Goal: Feedback & Contribution: Contribute content

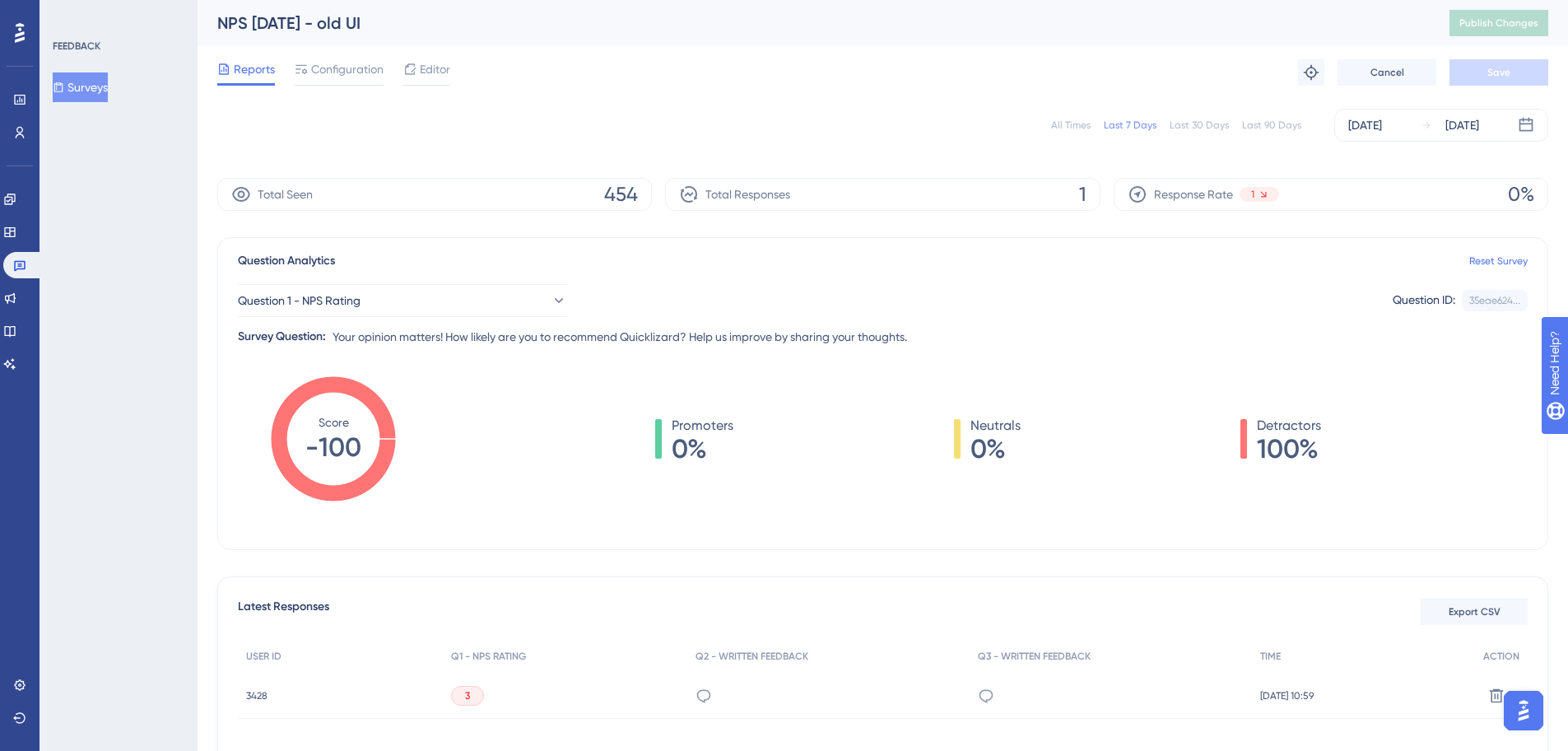
click at [1072, 120] on div "All Times" at bounding box center [1071, 125] width 39 height 13
click at [28, 254] on link at bounding box center [23, 265] width 39 height 26
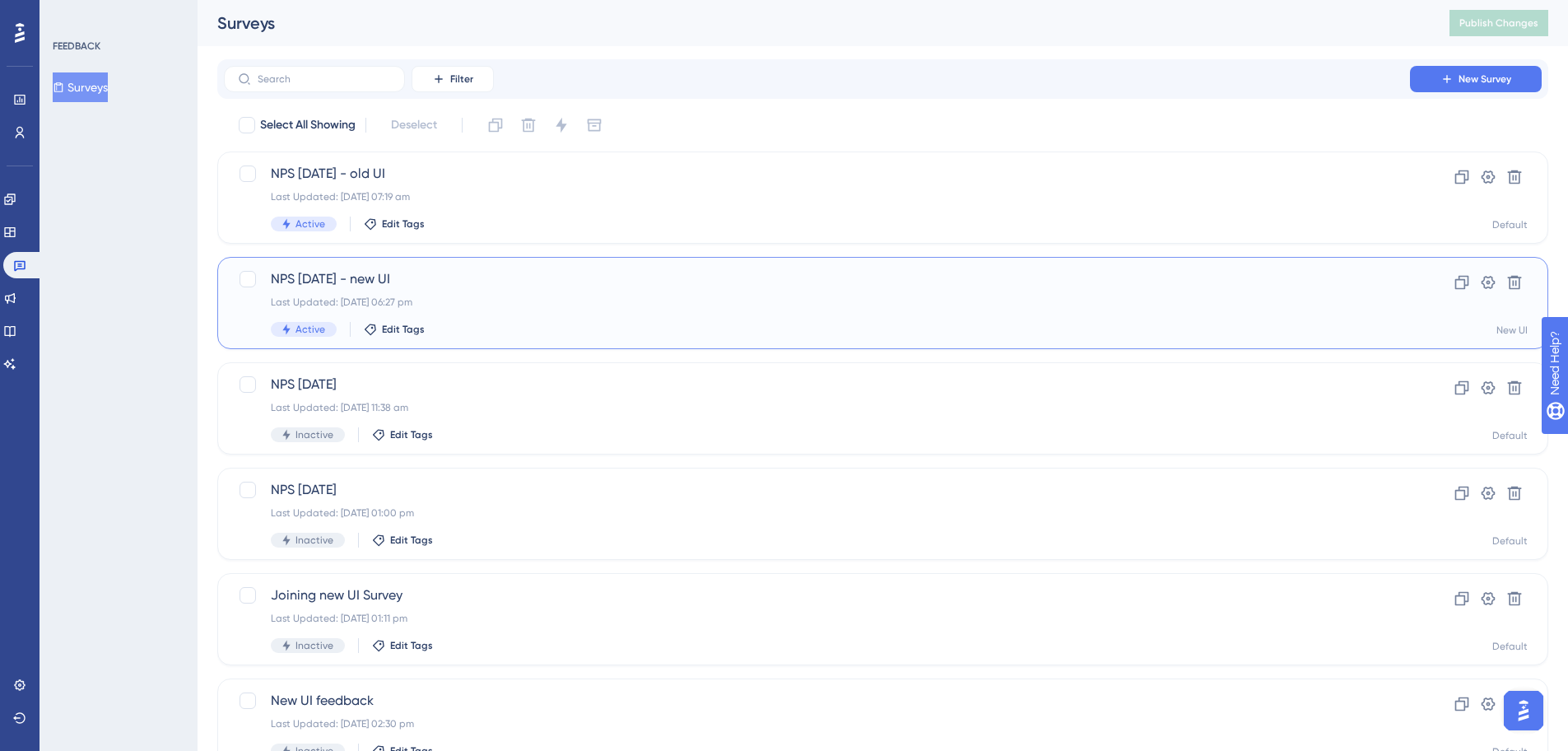
click at [471, 283] on span "NPS [DATE] - new UI" at bounding box center [817, 280] width 1093 height 20
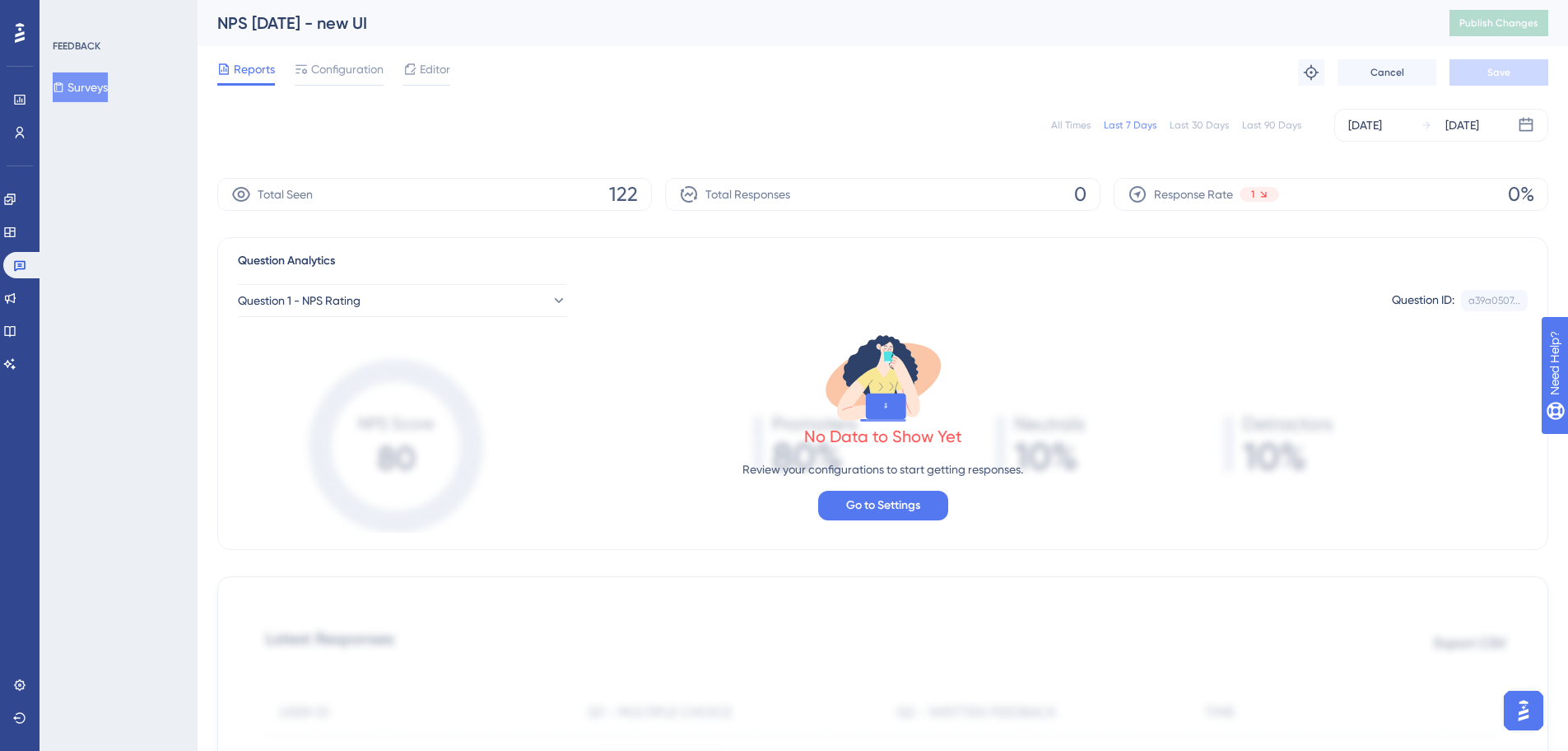
click at [1071, 130] on div "All Times" at bounding box center [1071, 125] width 39 height 13
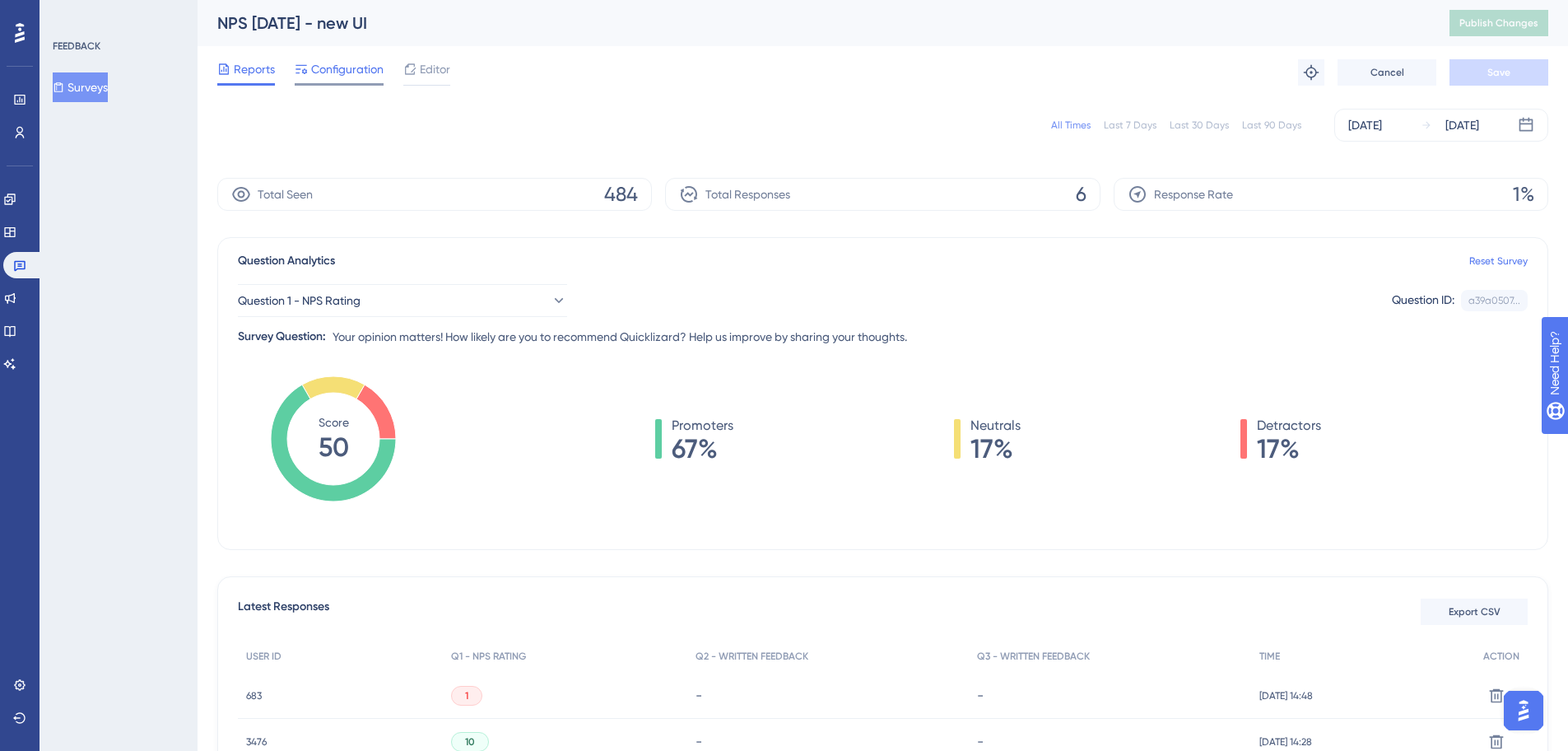
click at [348, 65] on span "Configuration" at bounding box center [348, 70] width 72 height 20
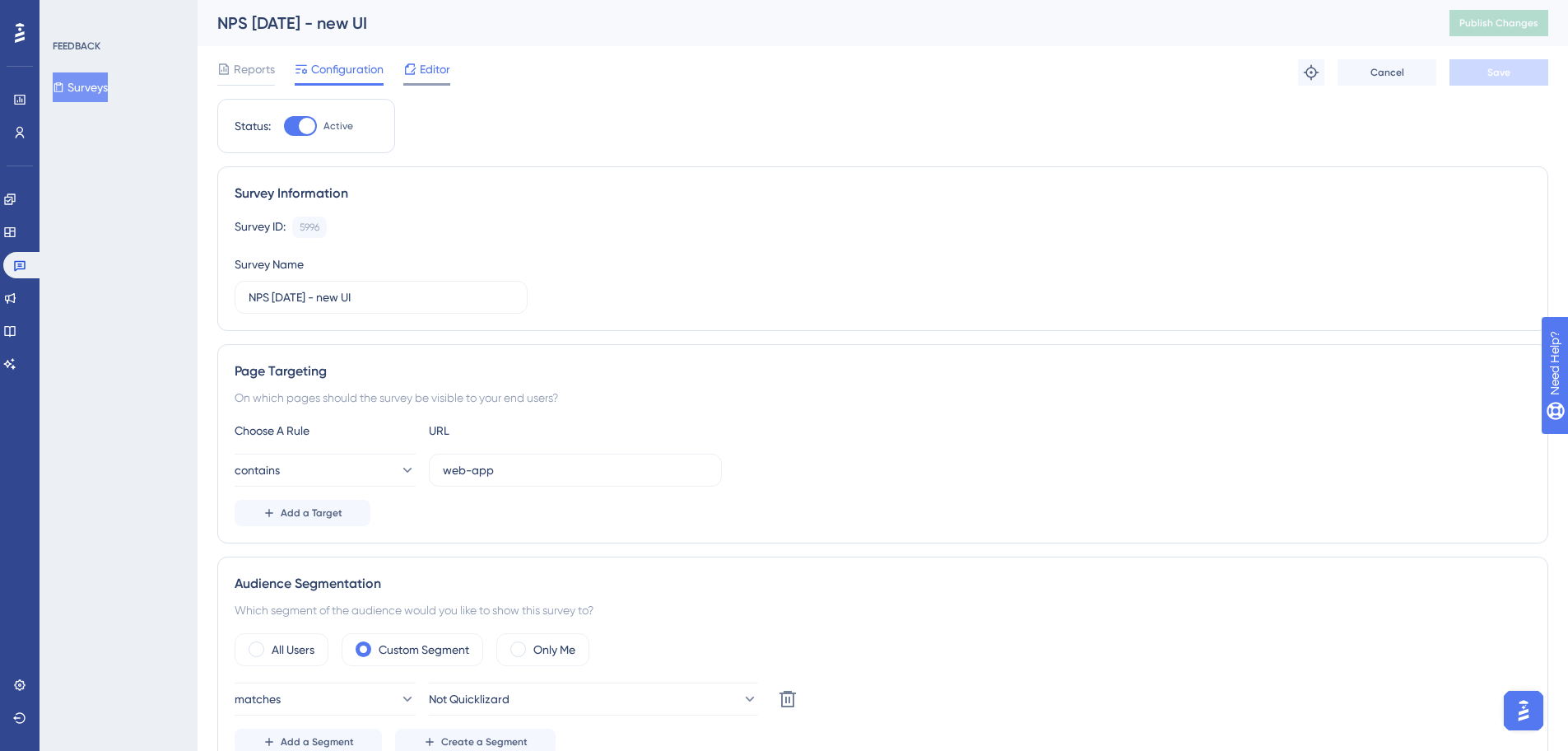
click at [443, 62] on span "Editor" at bounding box center [435, 70] width 30 height 20
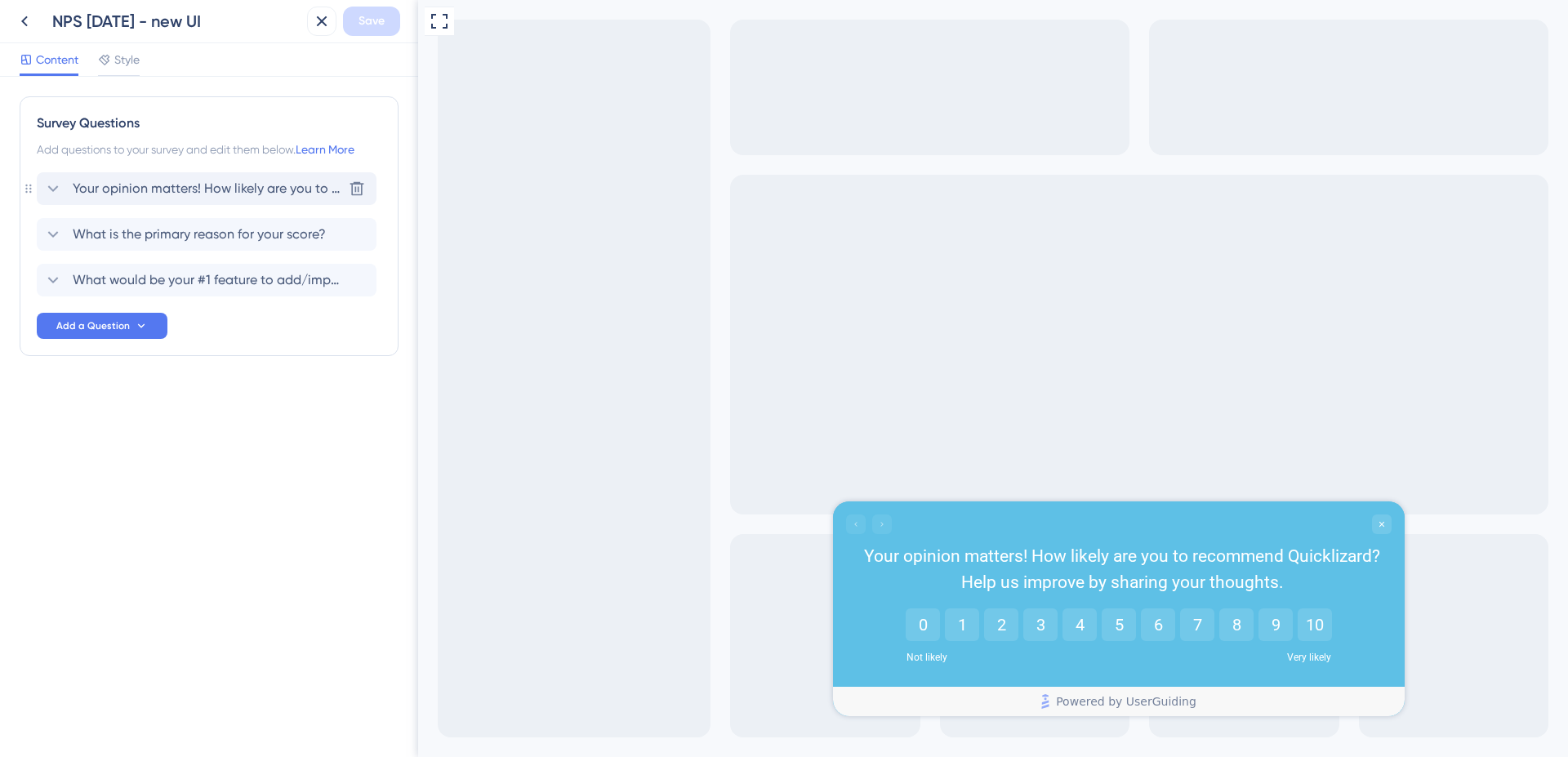
click at [228, 182] on span "Your opinion matters! How likely are you to recommend Quicklizard? Help us impr…" at bounding box center [207, 189] width 269 height 20
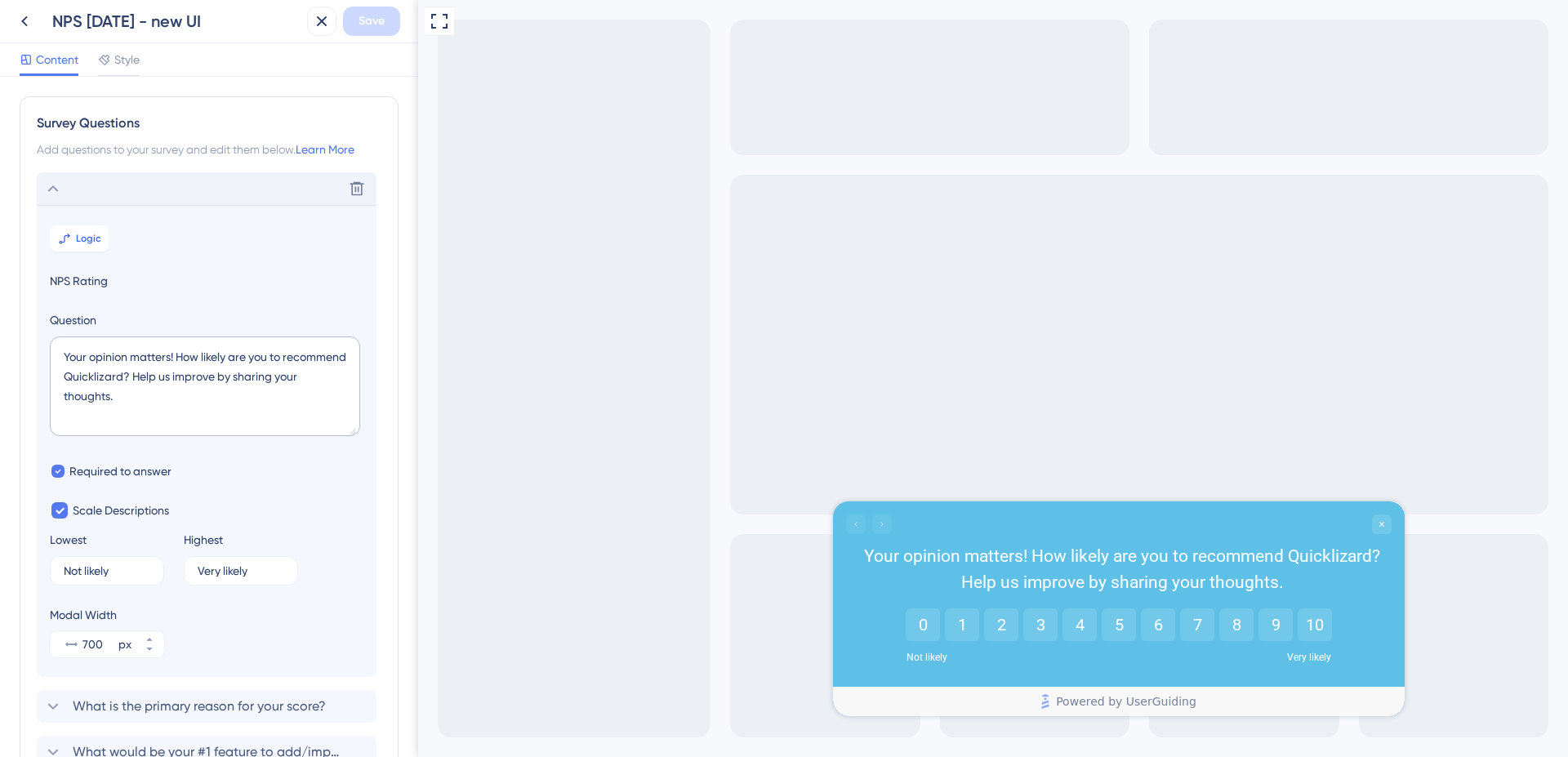
scroll to position [96, 0]
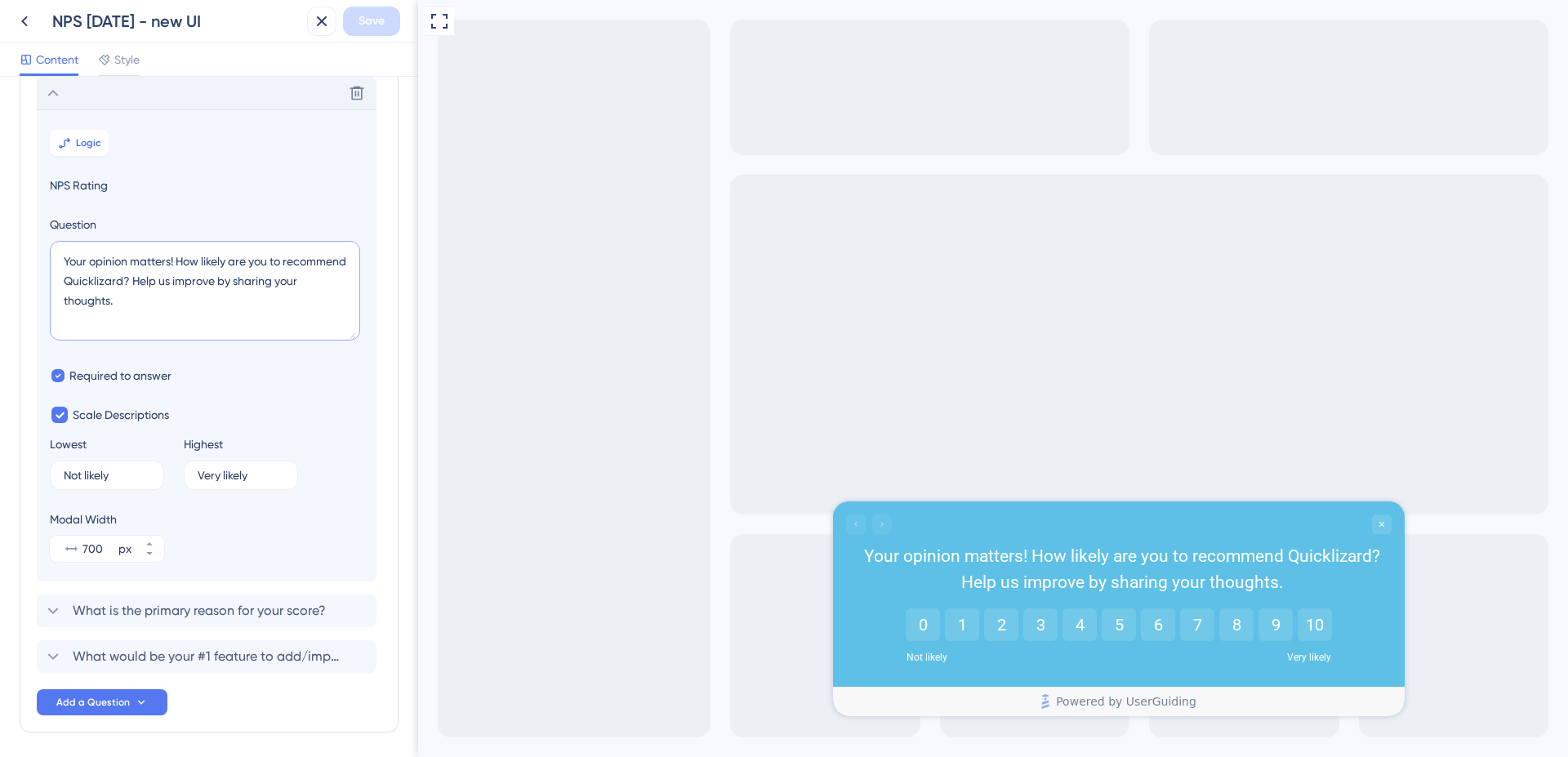
click at [197, 279] on textarea "Your opinion matters! How likely are you to recommend Quicklizard? Help us impr…" at bounding box center [205, 291] width 310 height 100
click at [81, 278] on textarea "Your opinion matters! How likely are you to recommend Quicklizard? Help us impr…" at bounding box center [205, 291] width 310 height 100
click at [169, 305] on textarea "Your opinion matters! How likely are you to recommend Quicklizard? Help us impr…" at bounding box center [205, 291] width 310 height 100
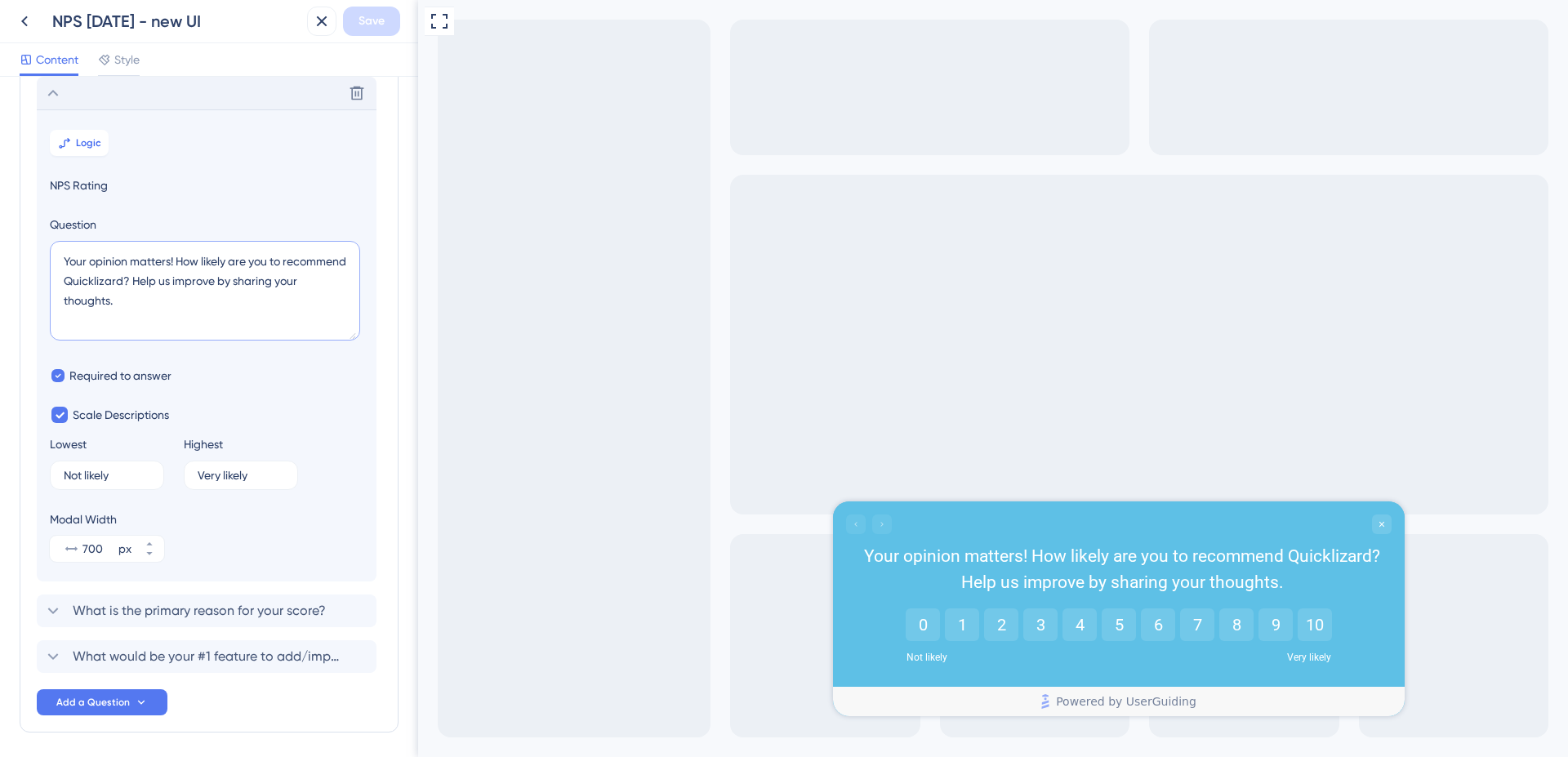
drag, startPoint x: 169, startPoint y: 305, endPoint x: 62, endPoint y: 263, distance: 114.9
click at [62, 263] on textarea "Your opinion matters! How likely are you to recommend Quicklizard? Help us impr…" at bounding box center [205, 291] width 310 height 100
paste textarea "“We’d love your input! How likely are you to recommend Quicklizard? It takes ju…"
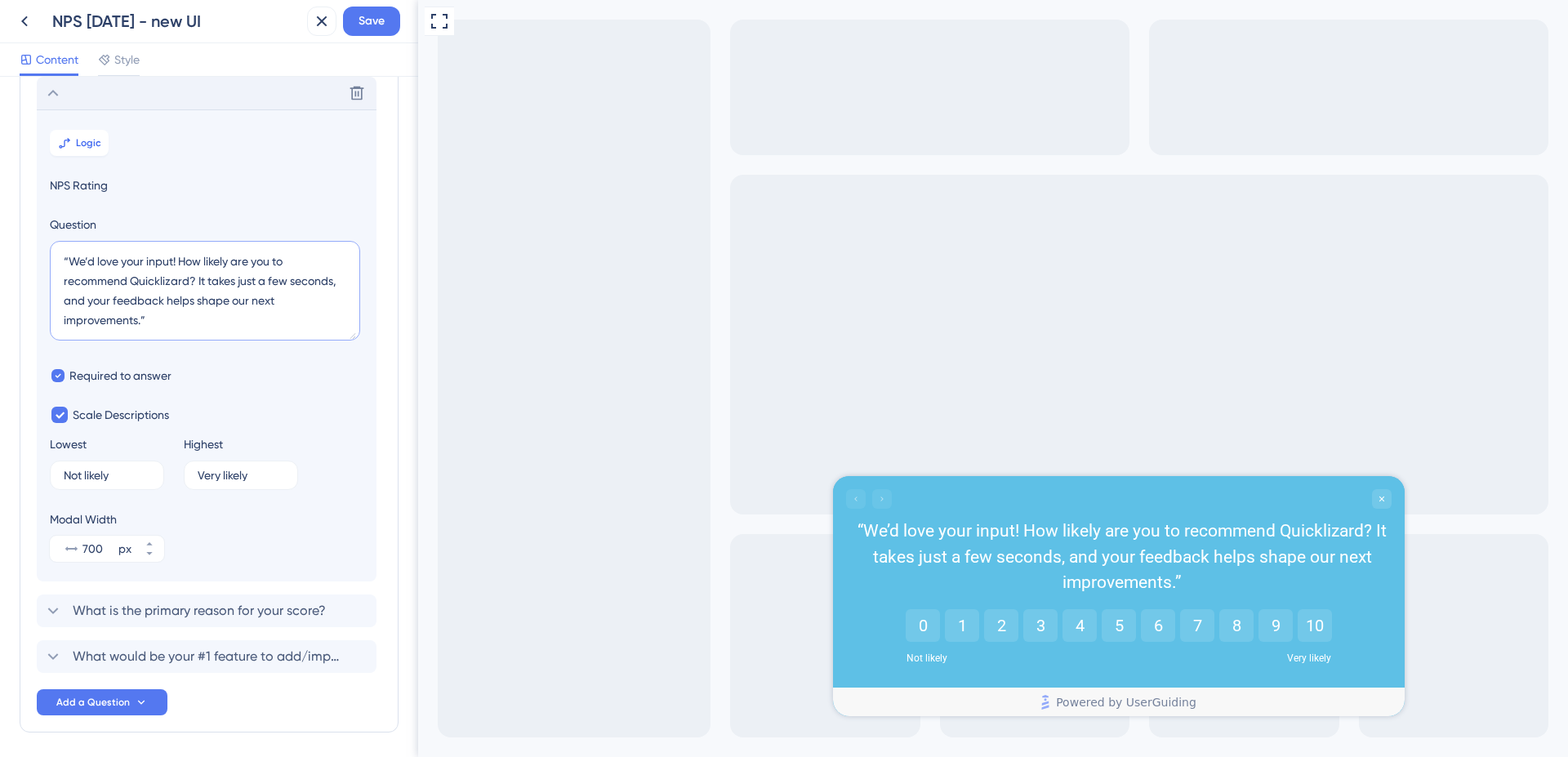
click at [191, 312] on textarea "“We’d love your input! How likely are you to recommend Quicklizard? It takes ju…" at bounding box center [205, 291] width 310 height 100
click at [70, 262] on textarea "“We’d love your input! How likely are you to recommend Quicklizard? It takes ju…" at bounding box center [205, 291] width 310 height 100
type textarea "We’d love your input! How likely are you to recommend Quicklizard? It takes jus…"
click at [358, 22] on span "Save" at bounding box center [371, 22] width 26 height 20
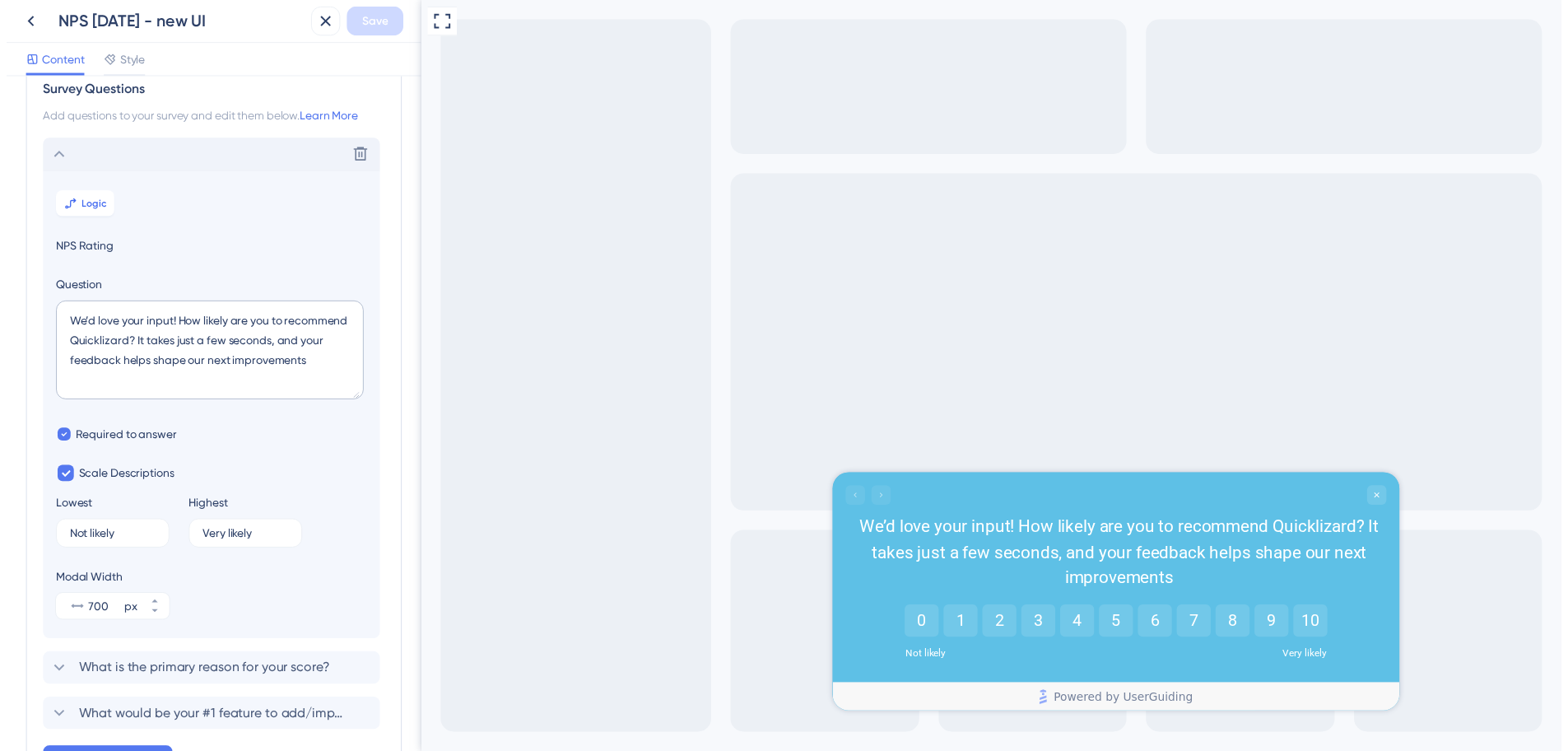
scroll to position [0, 0]
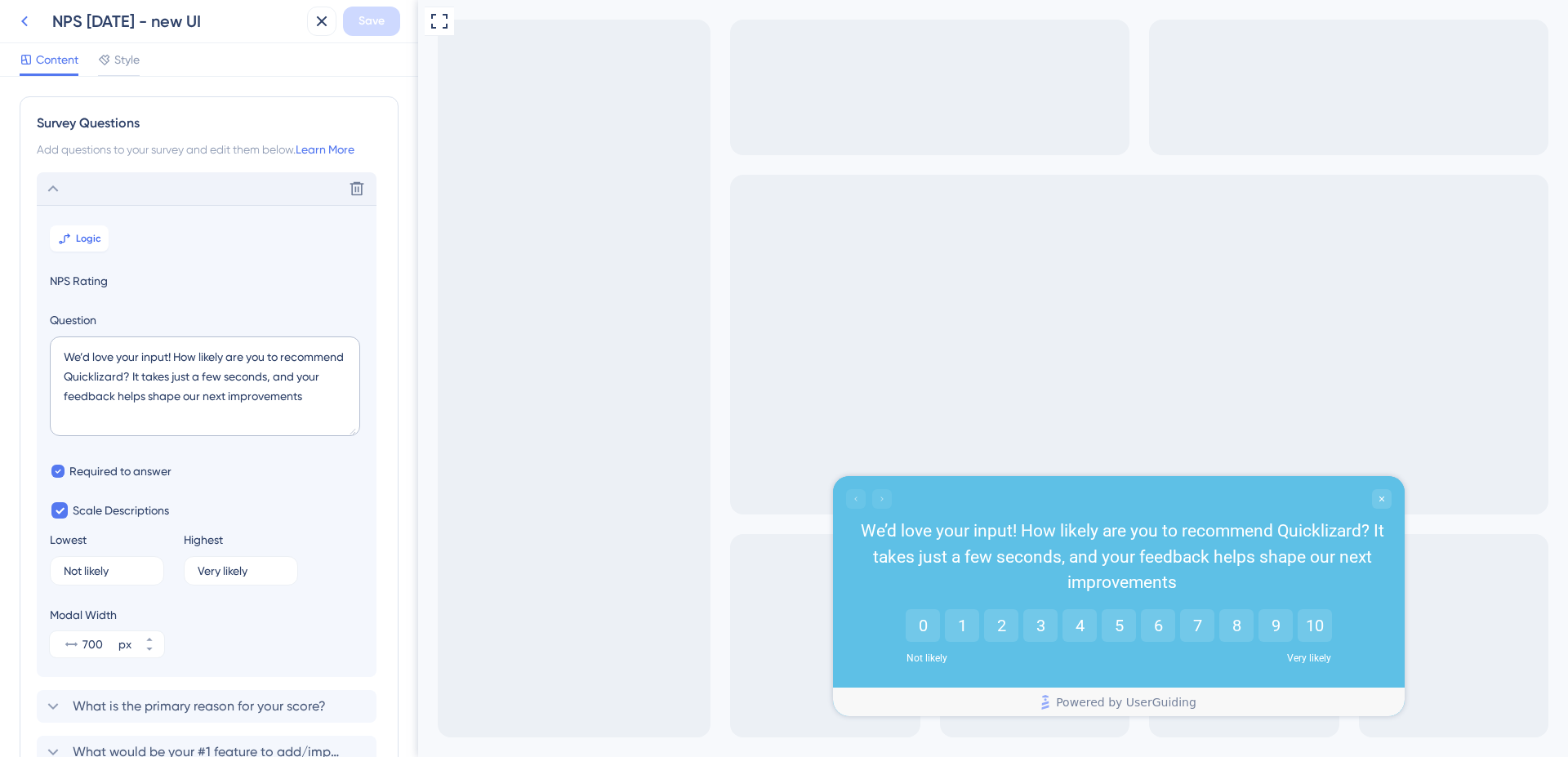
click at [25, 20] on icon at bounding box center [25, 22] width 20 height 20
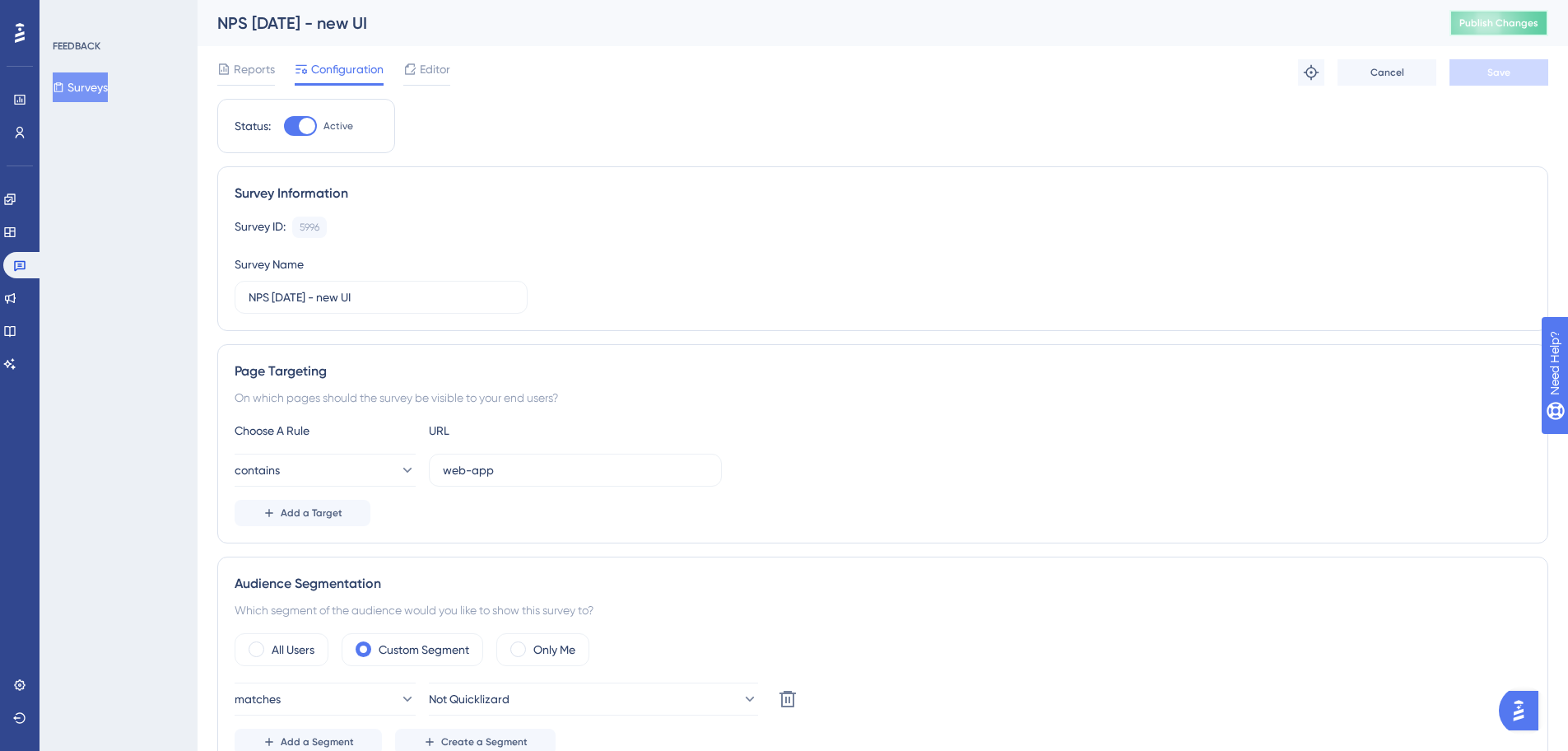
click at [1510, 23] on span "Publish Changes" at bounding box center [1499, 24] width 79 height 13
